Goal: Check status

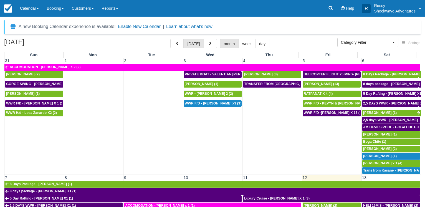
select select
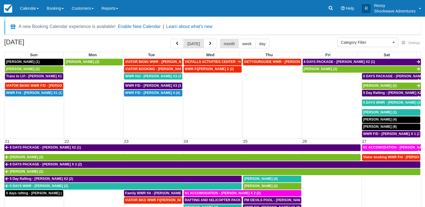
scroll to position [107, 0]
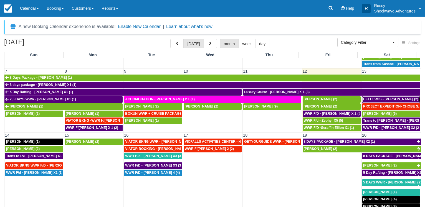
click at [368, 98] on span "HELI 15MIS - SETH CHURCHHILL (2)" at bounding box center [390, 99] width 55 height 4
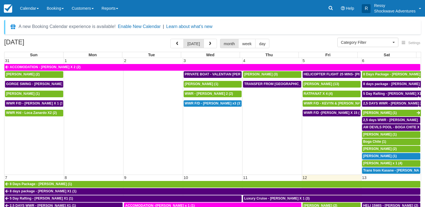
select select
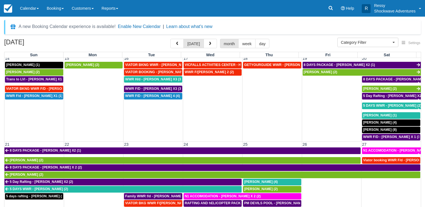
scroll to position [43, 0]
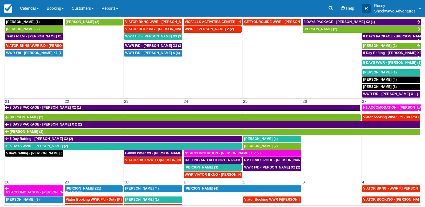
click at [277, 105] on link "8 DAYS PACKAGE - [PERSON_NAME] X2 (1)" at bounding box center [182, 108] width 356 height 7
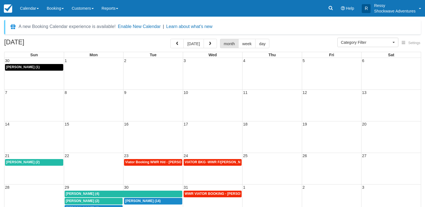
select select
click at [177, 41] on button "button" at bounding box center [176, 43] width 13 height 9
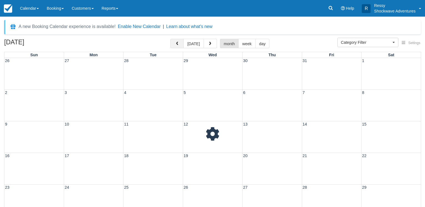
click at [177, 41] on button "button" at bounding box center [176, 43] width 13 height 9
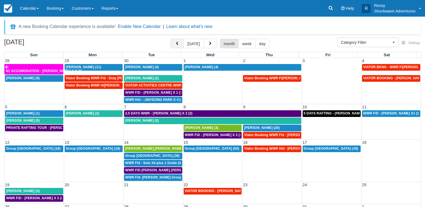
click at [177, 42] on button "button" at bounding box center [176, 43] width 13 height 9
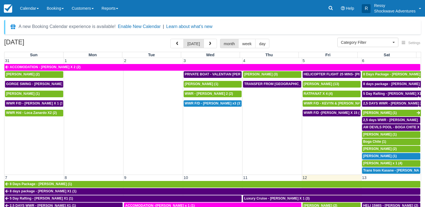
click at [275, 163] on td "TRANSFER FROM KASANE TO VIC FALLS - RUTH HUWE X 1 (1)" at bounding box center [271, 128] width 59 height 94
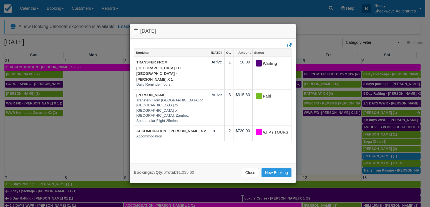
click at [307, 162] on div "Thursday September 4 2025 Booking Sep 4 Qty Amount Status TRANSFER FROM KASANE …" at bounding box center [215, 103] width 430 height 207
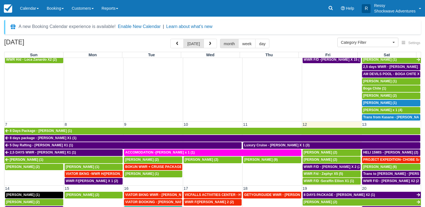
scroll to position [107, 0]
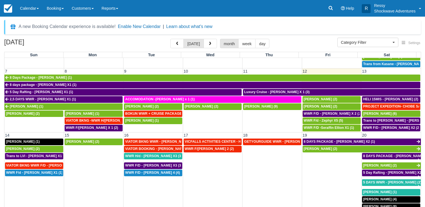
drag, startPoint x: 385, startPoint y: 127, endPoint x: 430, endPoint y: 198, distance: 83.7
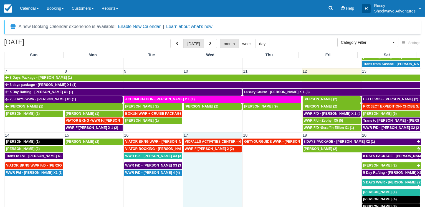
click at [185, 133] on span "17" at bounding box center [186, 135] width 6 height 4
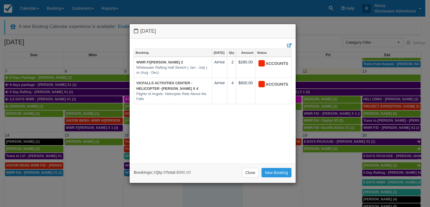
click at [313, 179] on div "Wednesday September 17 2025 Booking Sep 17 Qty Amount Status WWR F/d - Vacca, A…" at bounding box center [215, 103] width 430 height 207
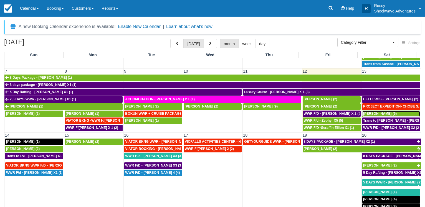
click at [377, 112] on span "Seth Churchill (6)" at bounding box center [380, 114] width 34 height 4
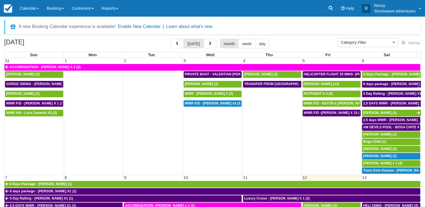
select select
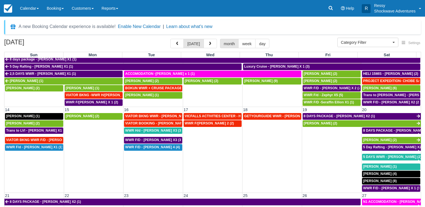
scroll to position [107, 0]
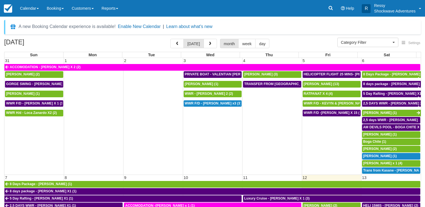
select select
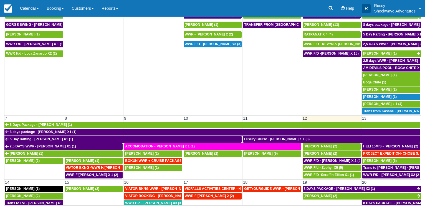
scroll to position [27, 0]
